Goal: Information Seeking & Learning: Learn about a topic

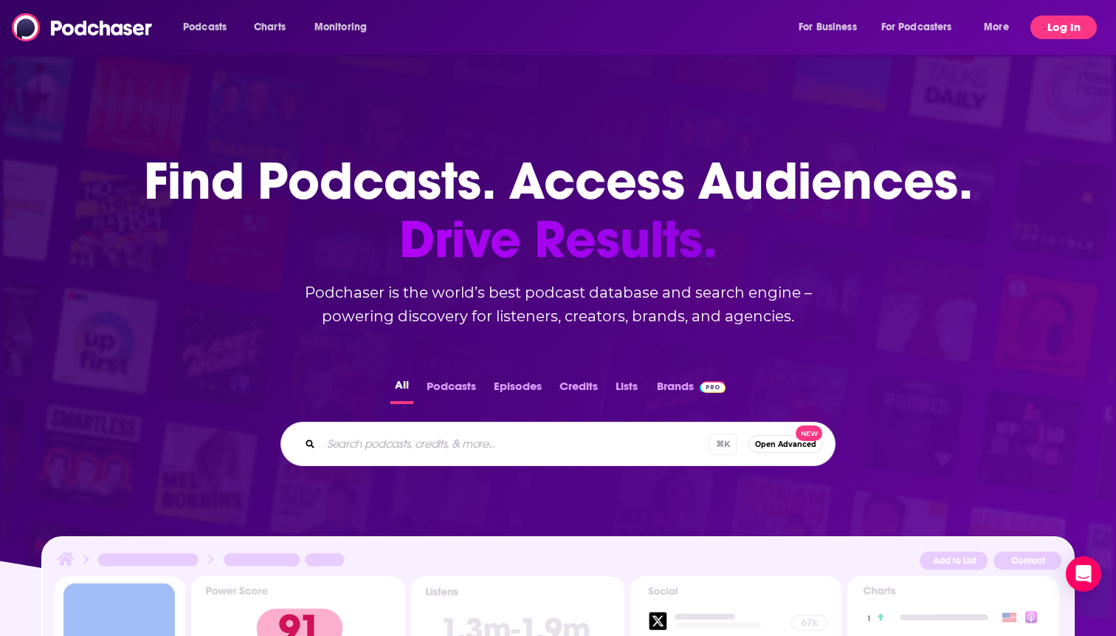
click at [1095, 27] on button "Log In" at bounding box center [1064, 28] width 66 height 24
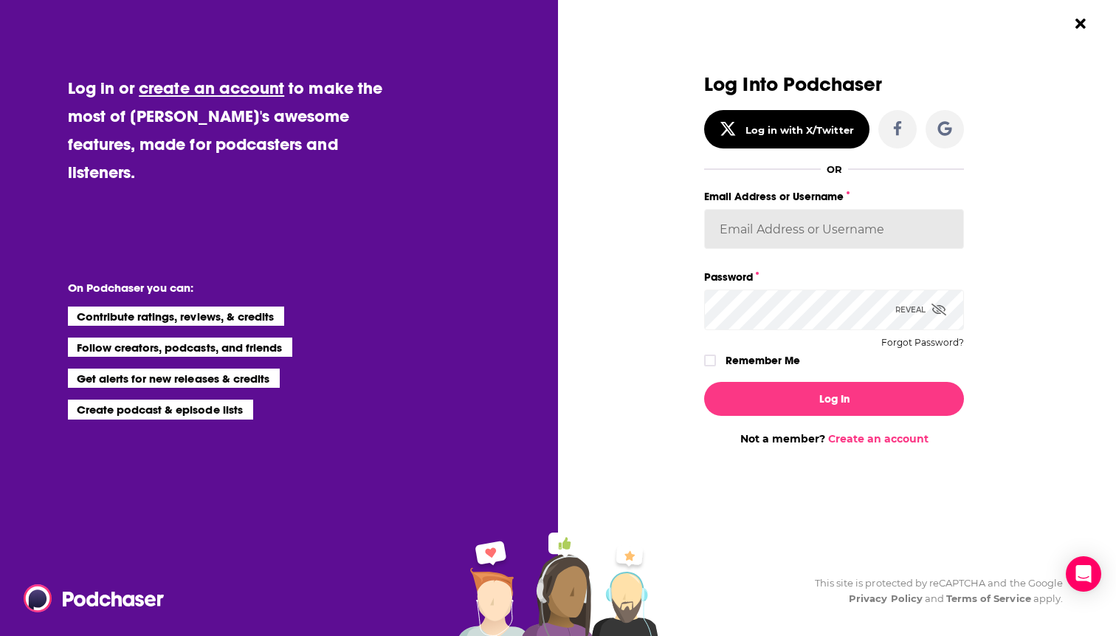
click at [784, 234] on input "Email Address or Username" at bounding box center [834, 229] width 260 height 40
type input "[EMAIL_ADDRESS][DOMAIN_NAME]"
click at [704, 382] on button "Log In" at bounding box center [834, 399] width 260 height 34
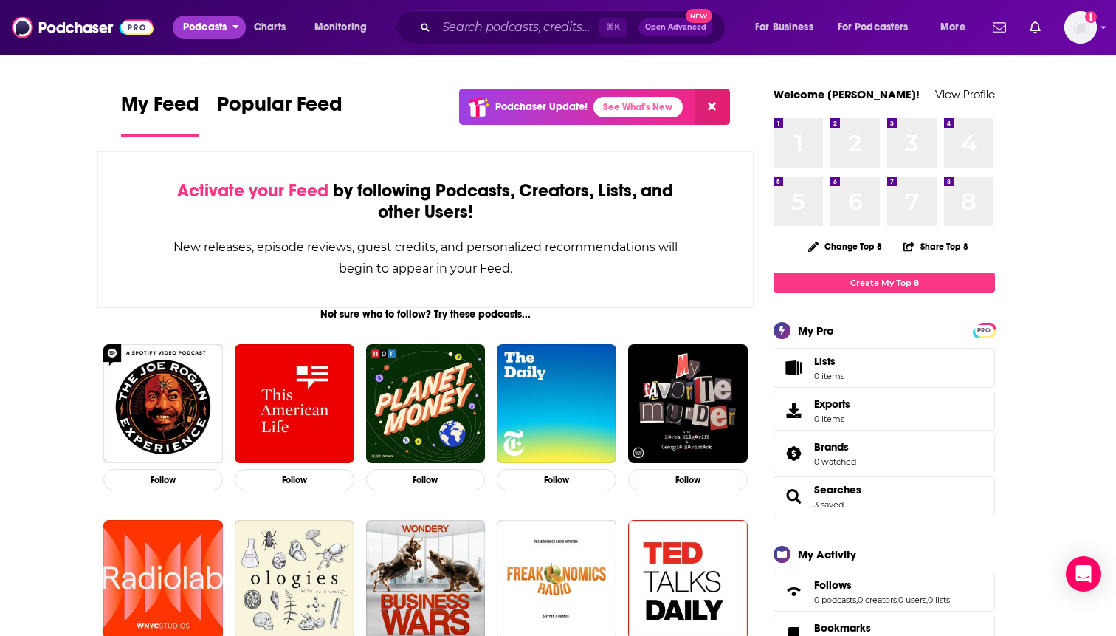
click at [227, 26] on span "Podcasts" at bounding box center [205, 27] width 44 height 21
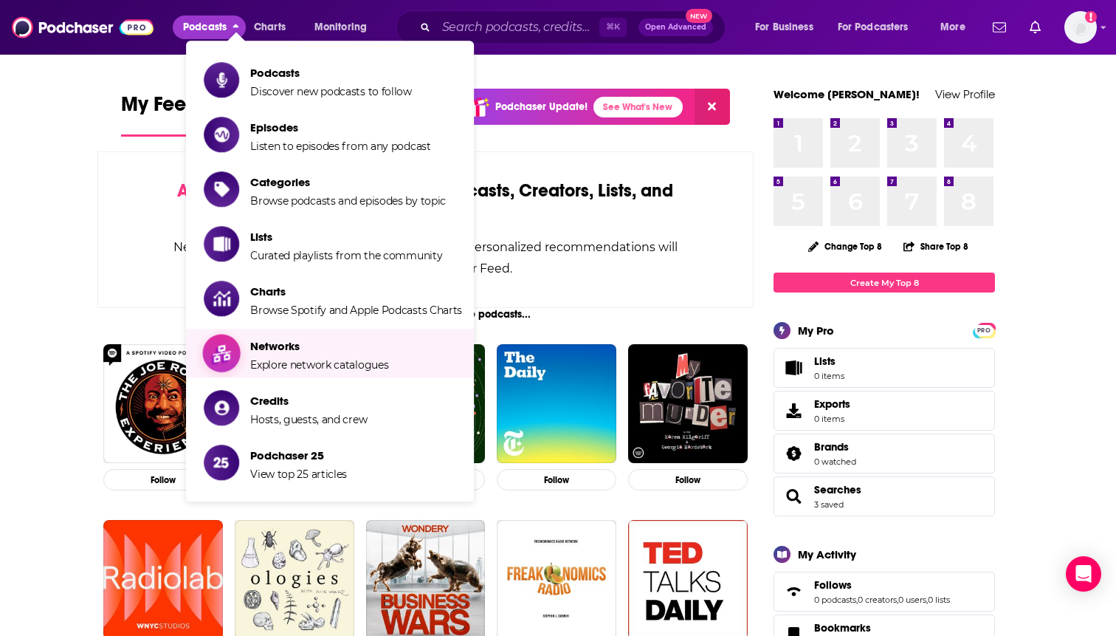
click at [278, 351] on span "Networks" at bounding box center [319, 346] width 138 height 14
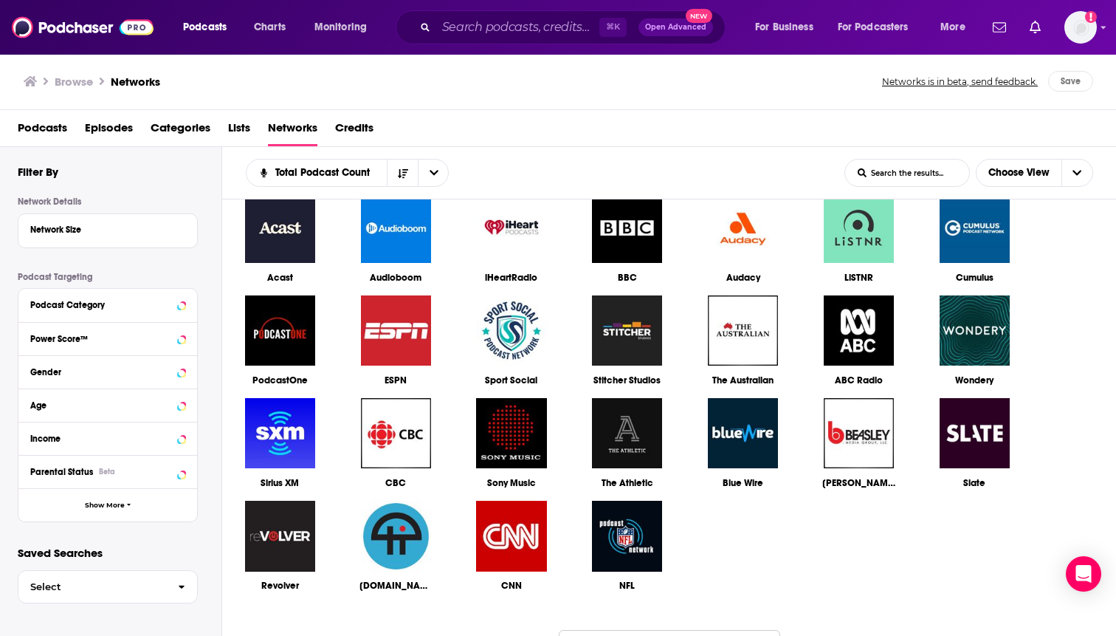
scroll to position [68, 0]
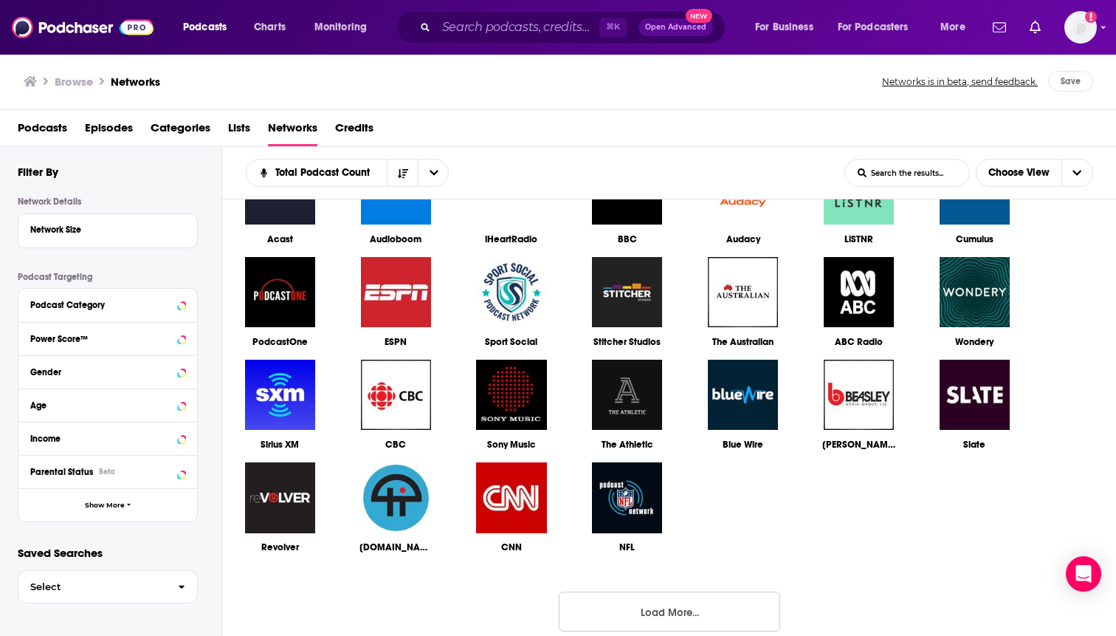
click at [648, 615] on button "Load More..." at bounding box center [670, 611] width 222 height 40
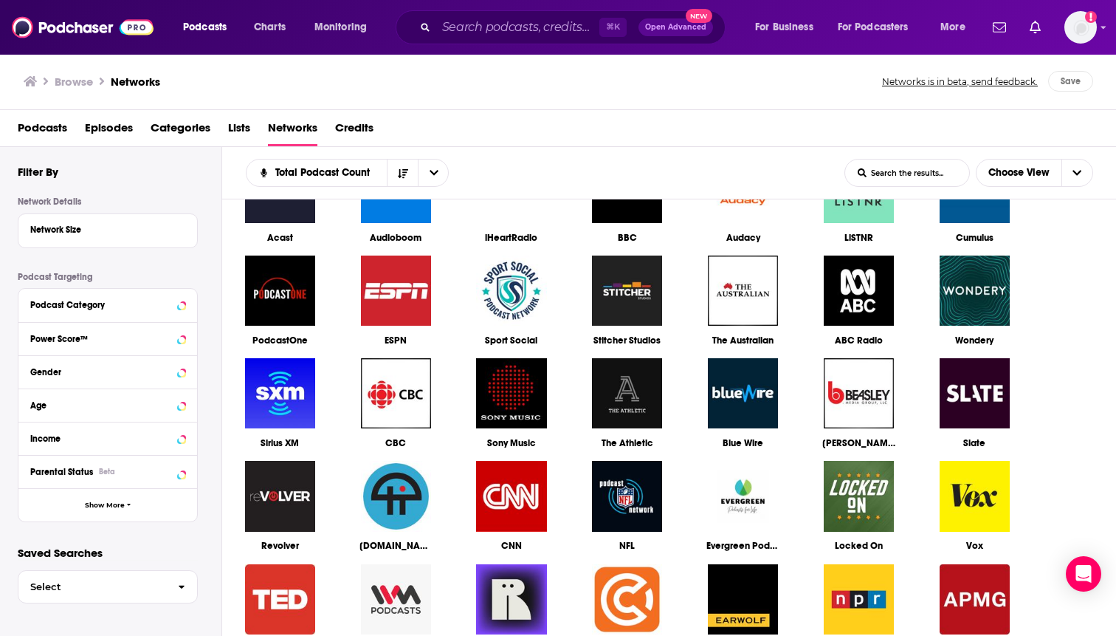
scroll to position [0, 0]
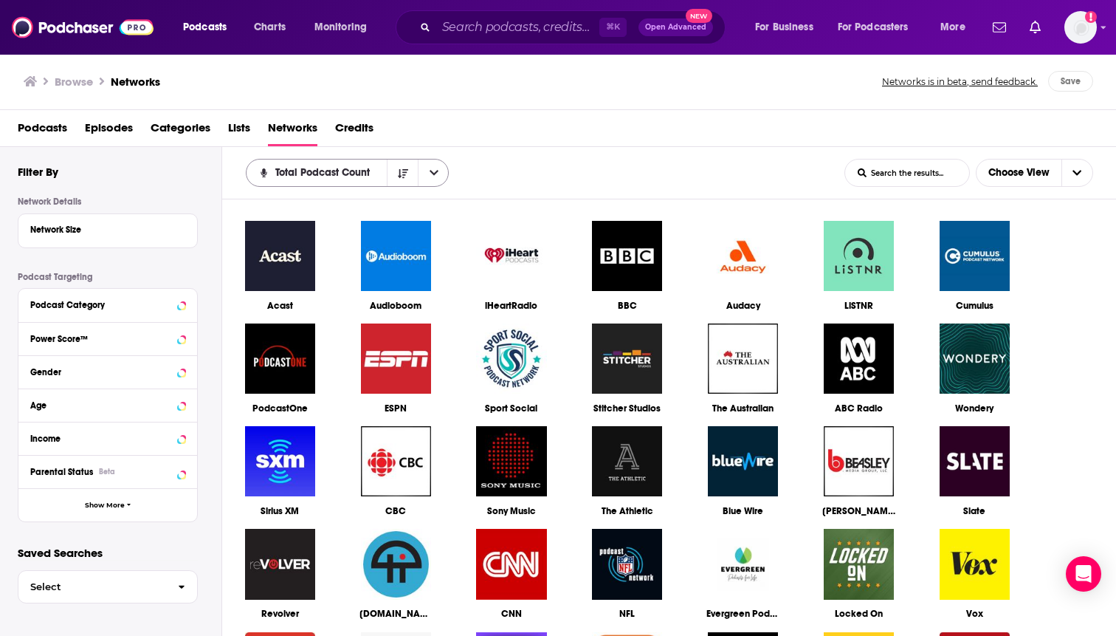
click at [432, 174] on icon "open menu" at bounding box center [434, 173] width 9 height 10
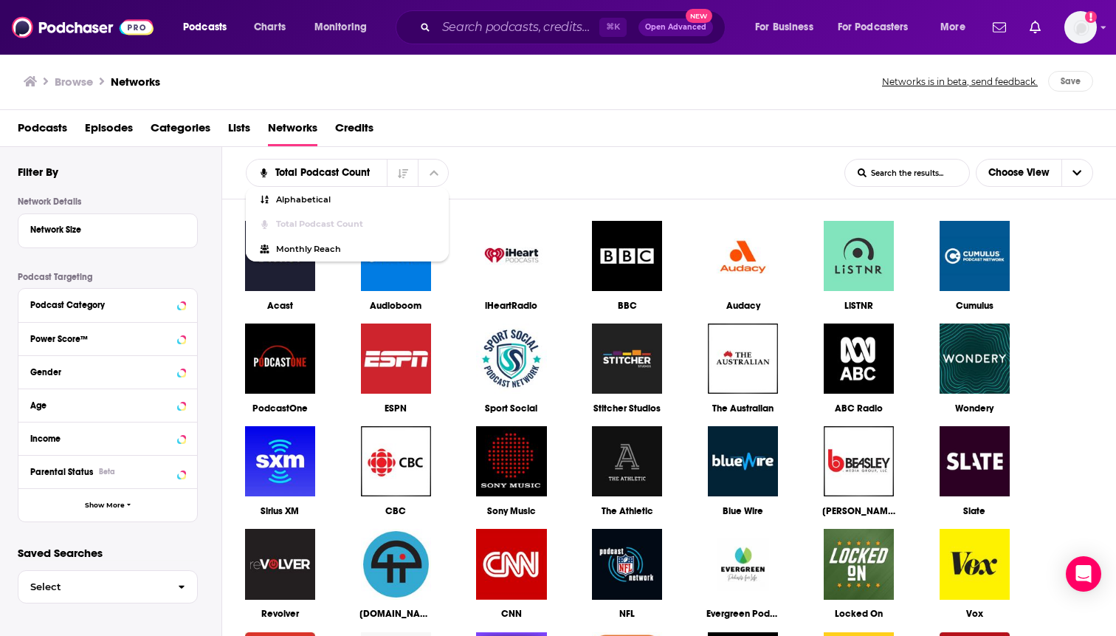
click at [482, 149] on div "Total Podcast Count Alphabetical Total Podcast Count Monthly Reach List Search …" at bounding box center [669, 173] width 895 height 52
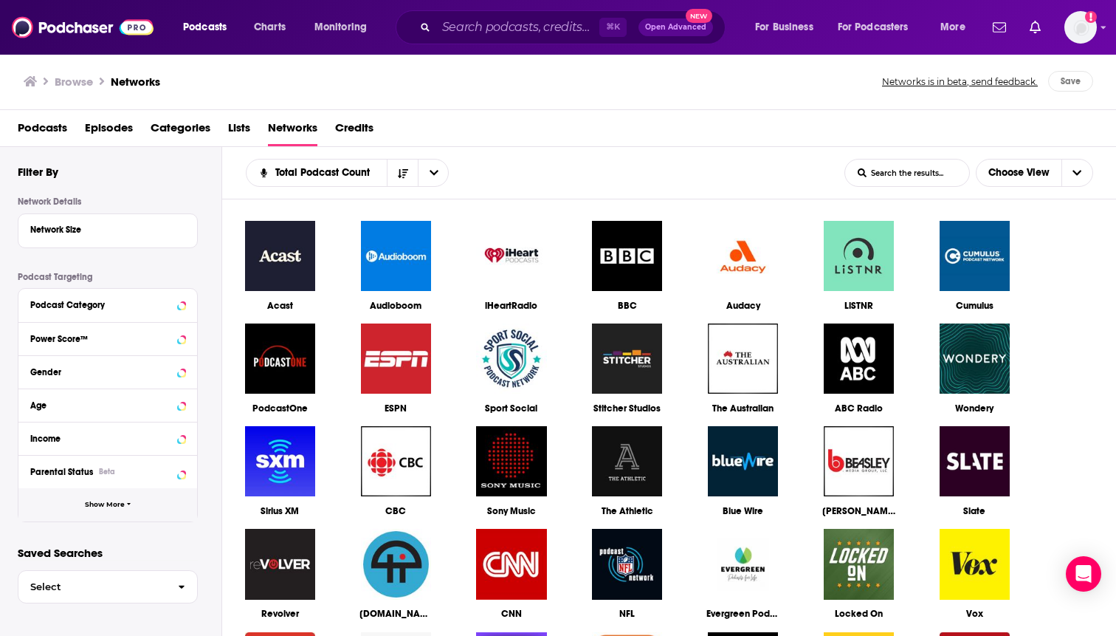
click at [125, 509] on button "Show More" at bounding box center [107, 504] width 179 height 33
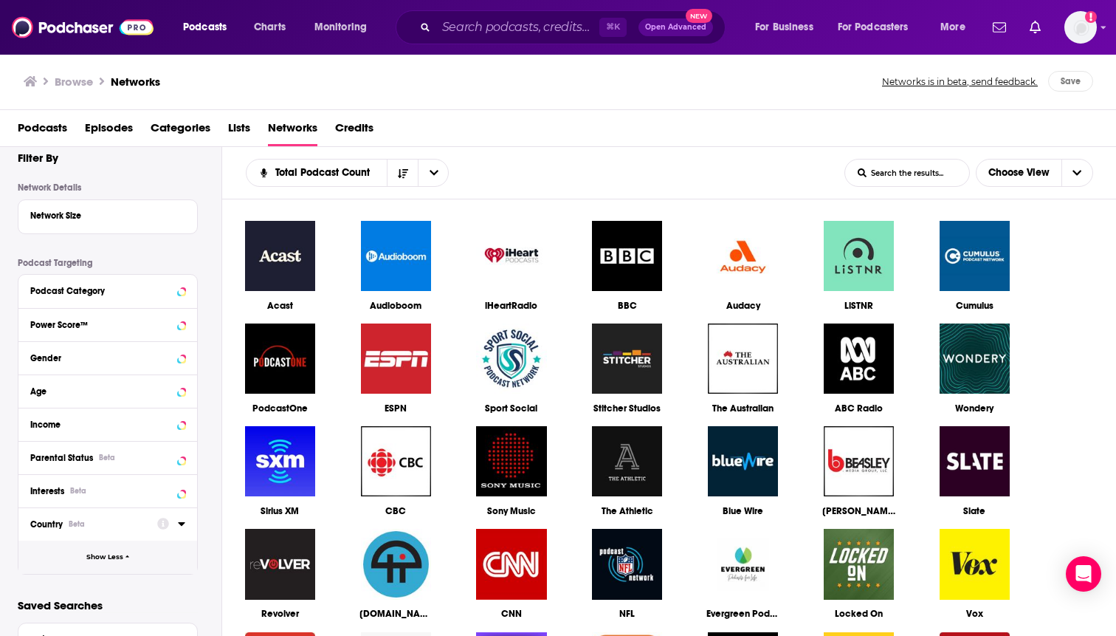
scroll to position [7, 0]
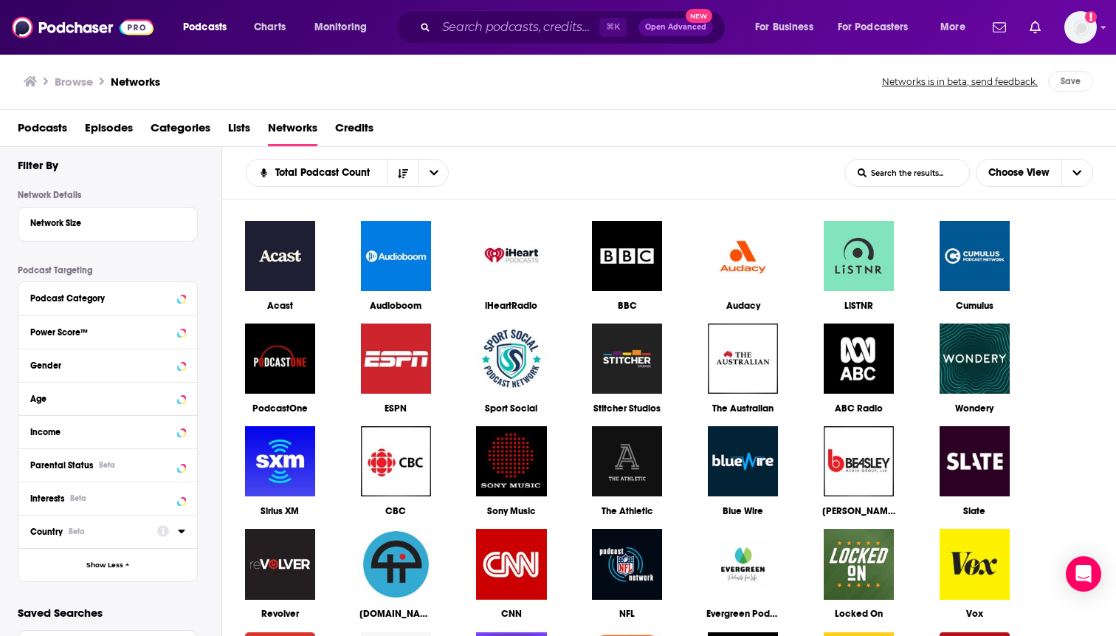
click at [181, 532] on icon at bounding box center [181, 531] width 7 height 4
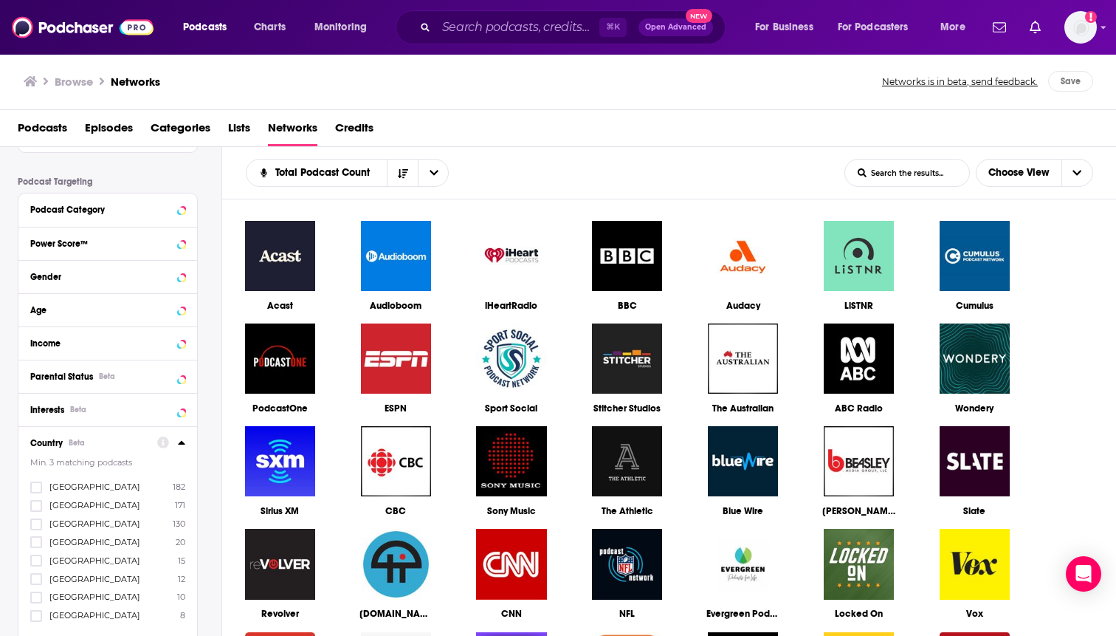
scroll to position [140, 0]
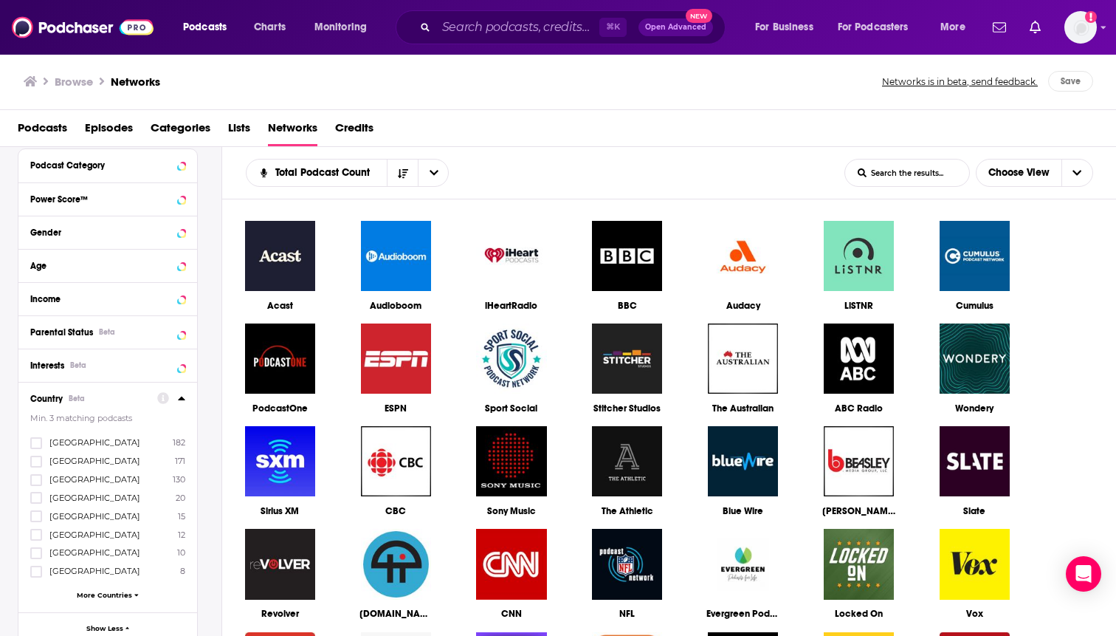
click at [33, 469] on div "United States 182 [GEOGRAPHIC_DATA] 171 [GEOGRAPHIC_DATA] 130 [GEOGRAPHIC_DATA]…" at bounding box center [107, 521] width 155 height 170
click at [38, 465] on icon at bounding box center [36, 461] width 9 height 9
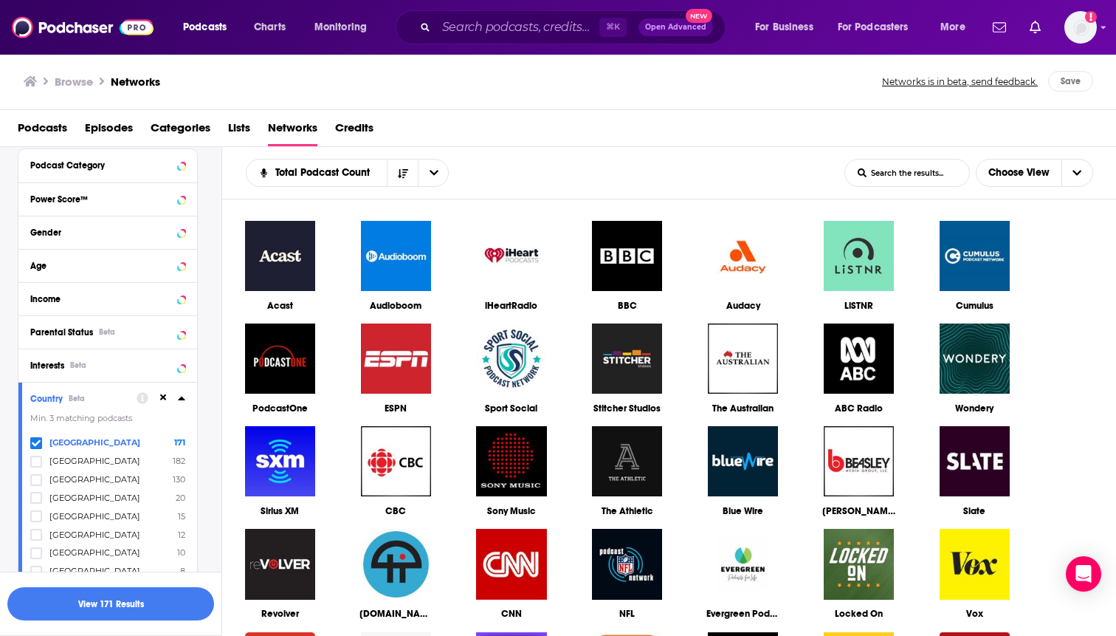
click at [37, 446] on icon at bounding box center [36, 442] width 9 height 7
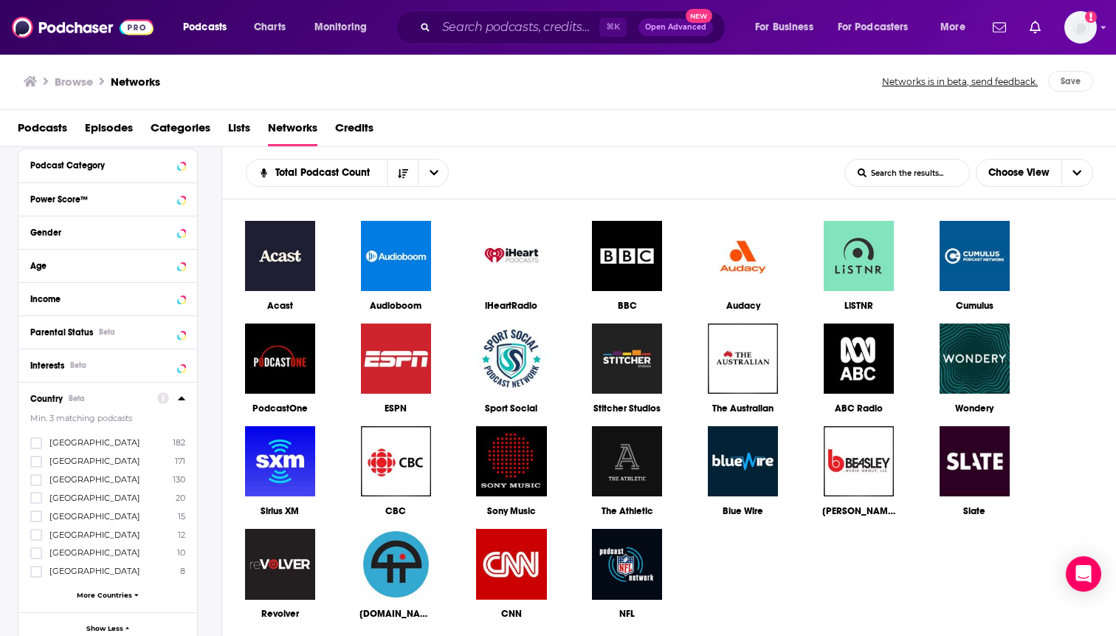
click at [267, 375] on img at bounding box center [280, 358] width 73 height 73
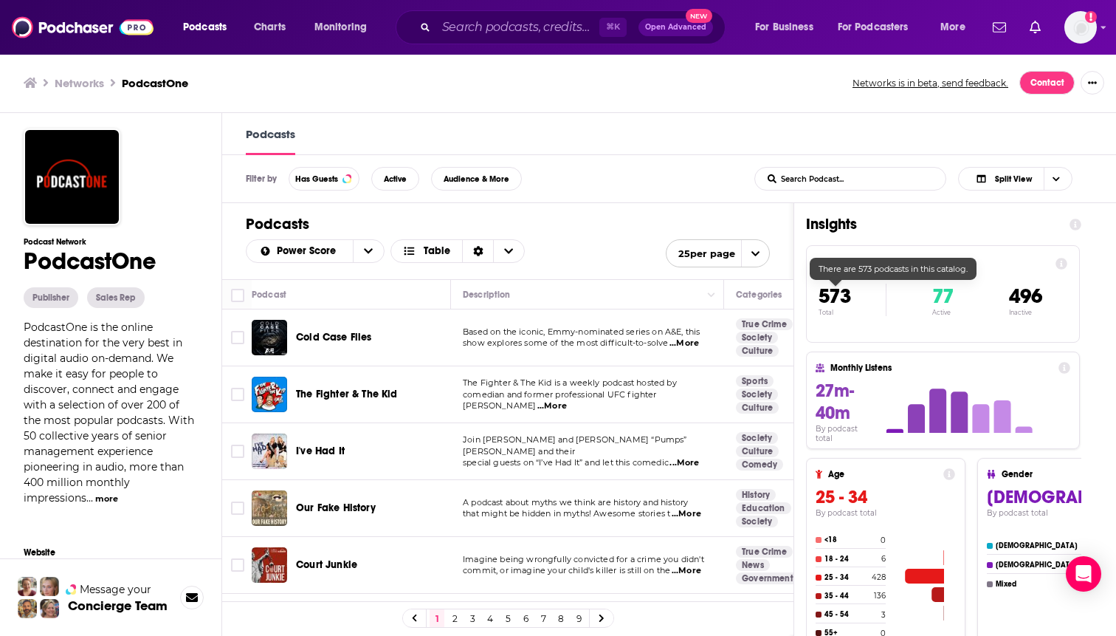
click at [834, 328] on div "573 Total 77 Active 496 Inactive" at bounding box center [943, 300] width 249 height 72
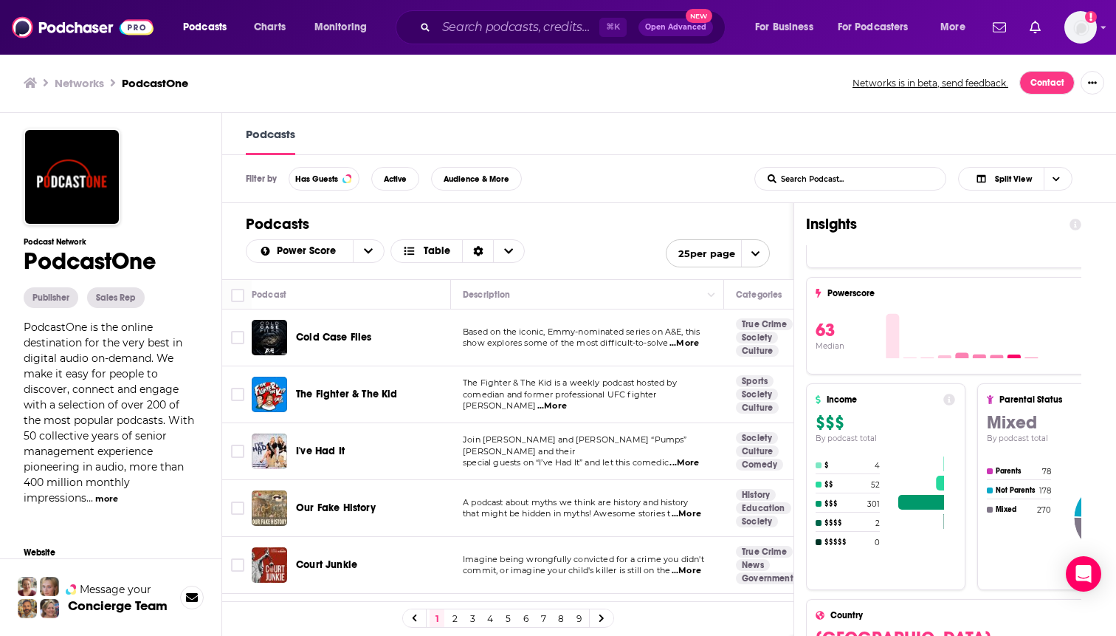
scroll to position [704, 0]
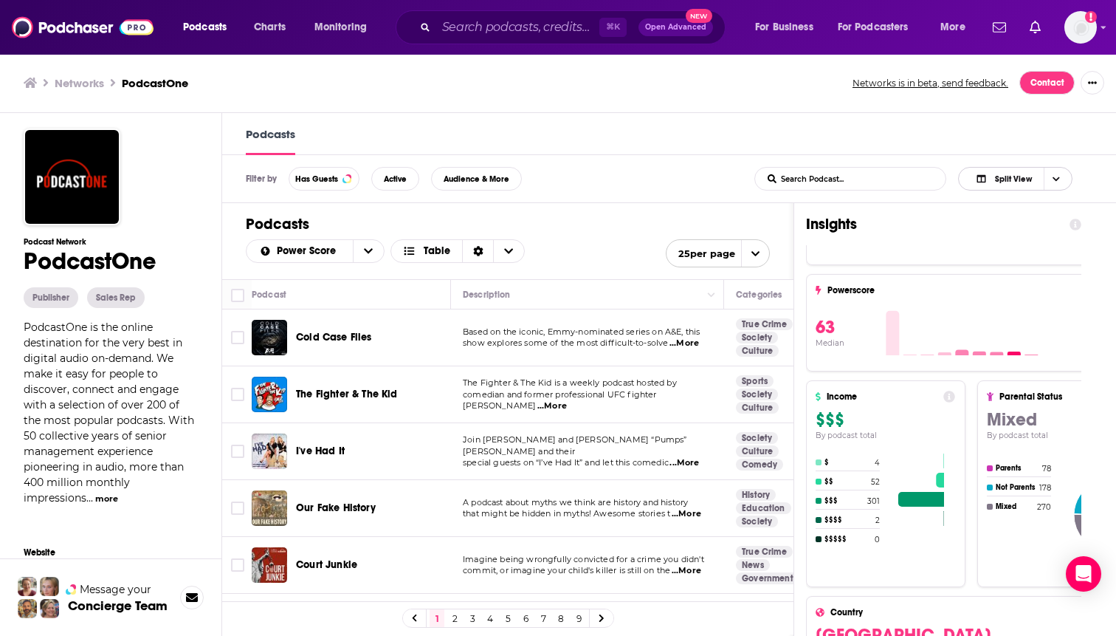
click at [1055, 185] on span "Choose View" at bounding box center [1056, 179] width 25 height 22
click at [1020, 257] on span "Insight Only" at bounding box center [1035, 253] width 92 height 8
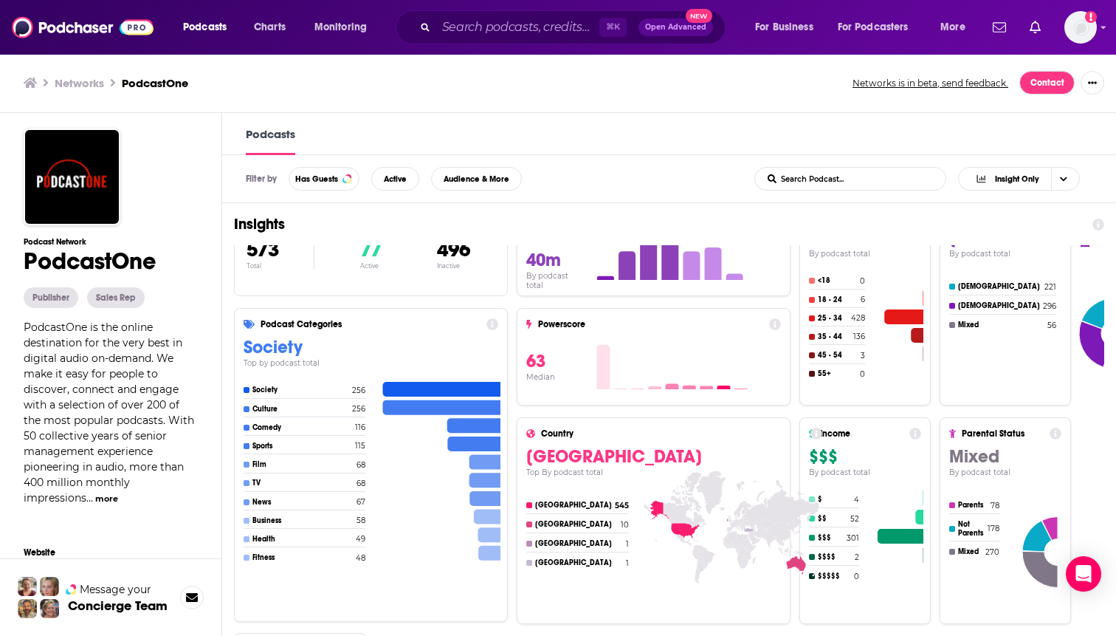
scroll to position [0, 0]
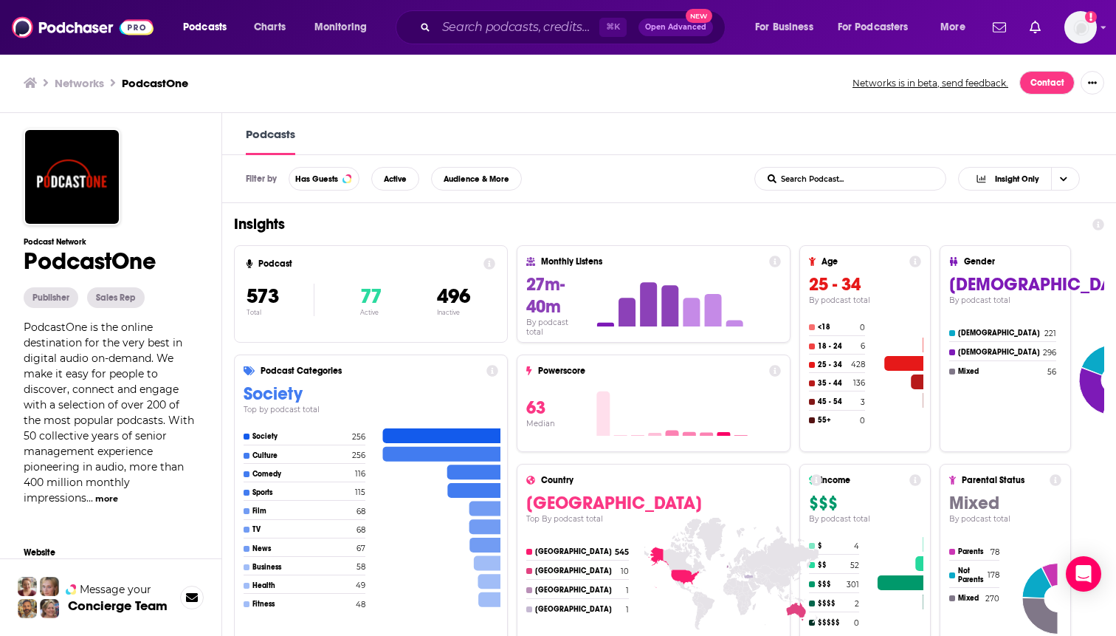
click at [82, 84] on h3 "Networks" at bounding box center [79, 83] width 49 height 14
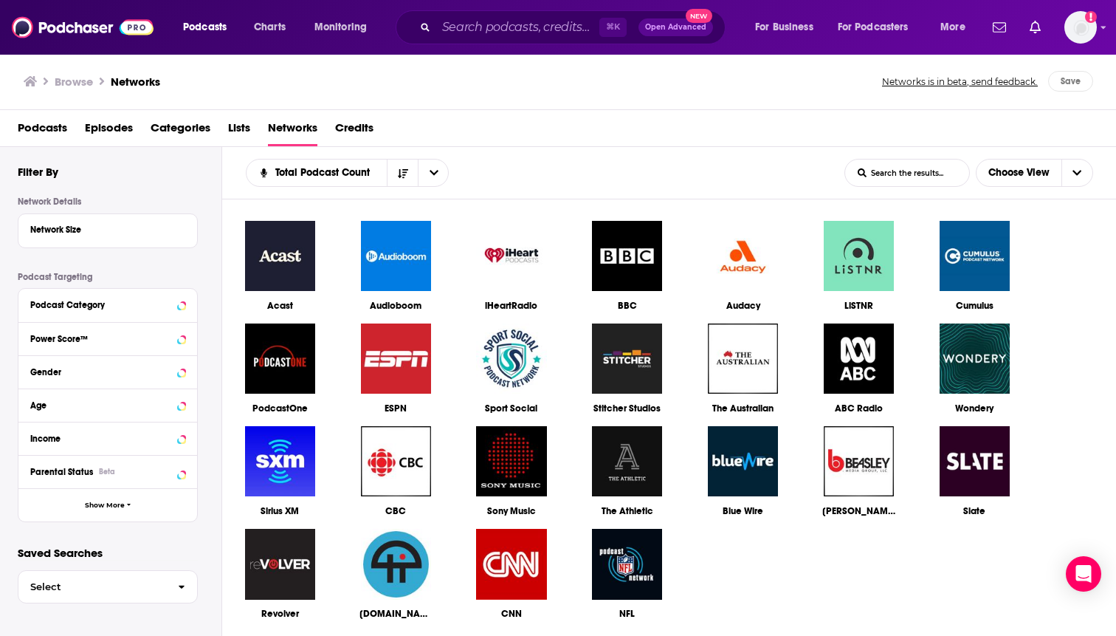
click at [279, 354] on img at bounding box center [280, 358] width 73 height 73
